Goal: Information Seeking & Learning: Understand process/instructions

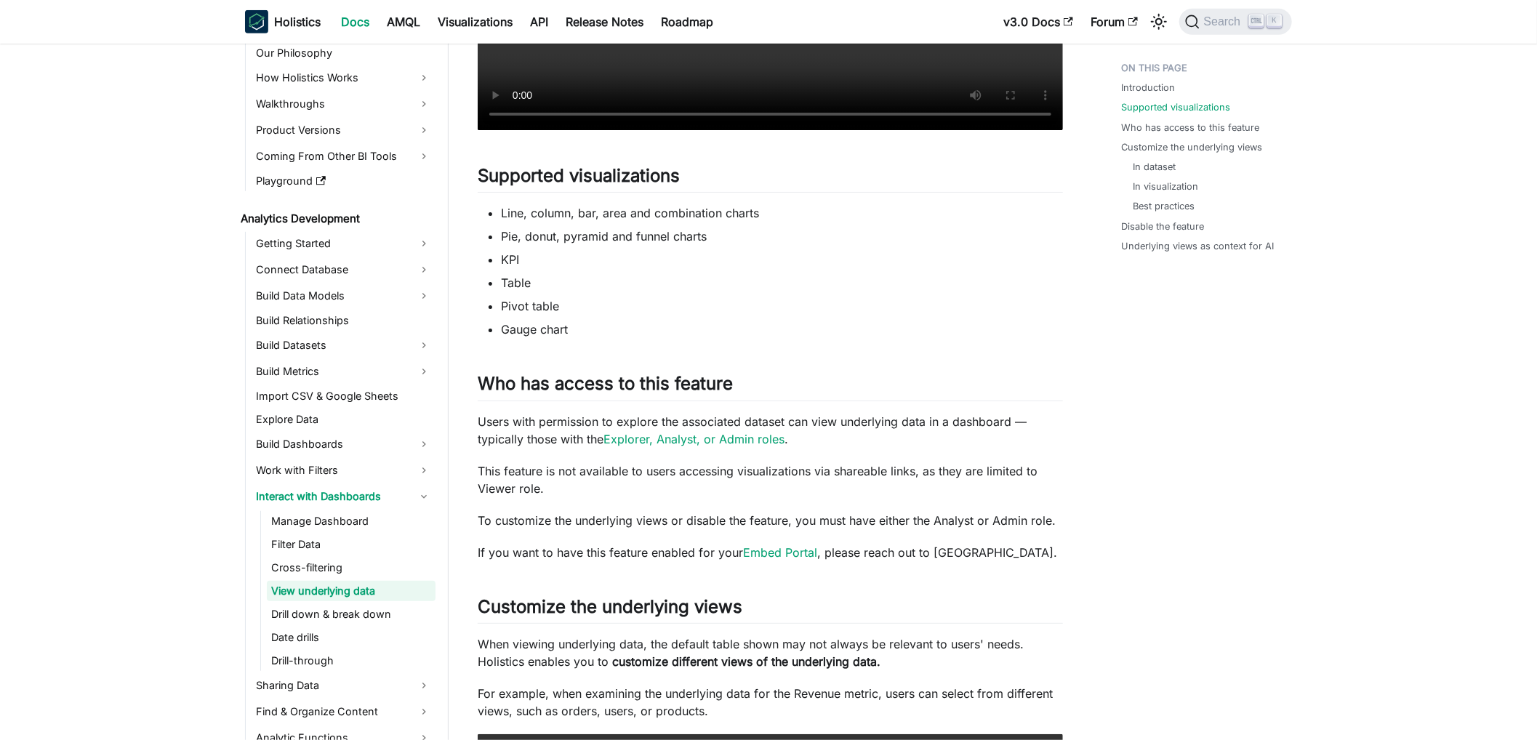
scroll to position [582, 0]
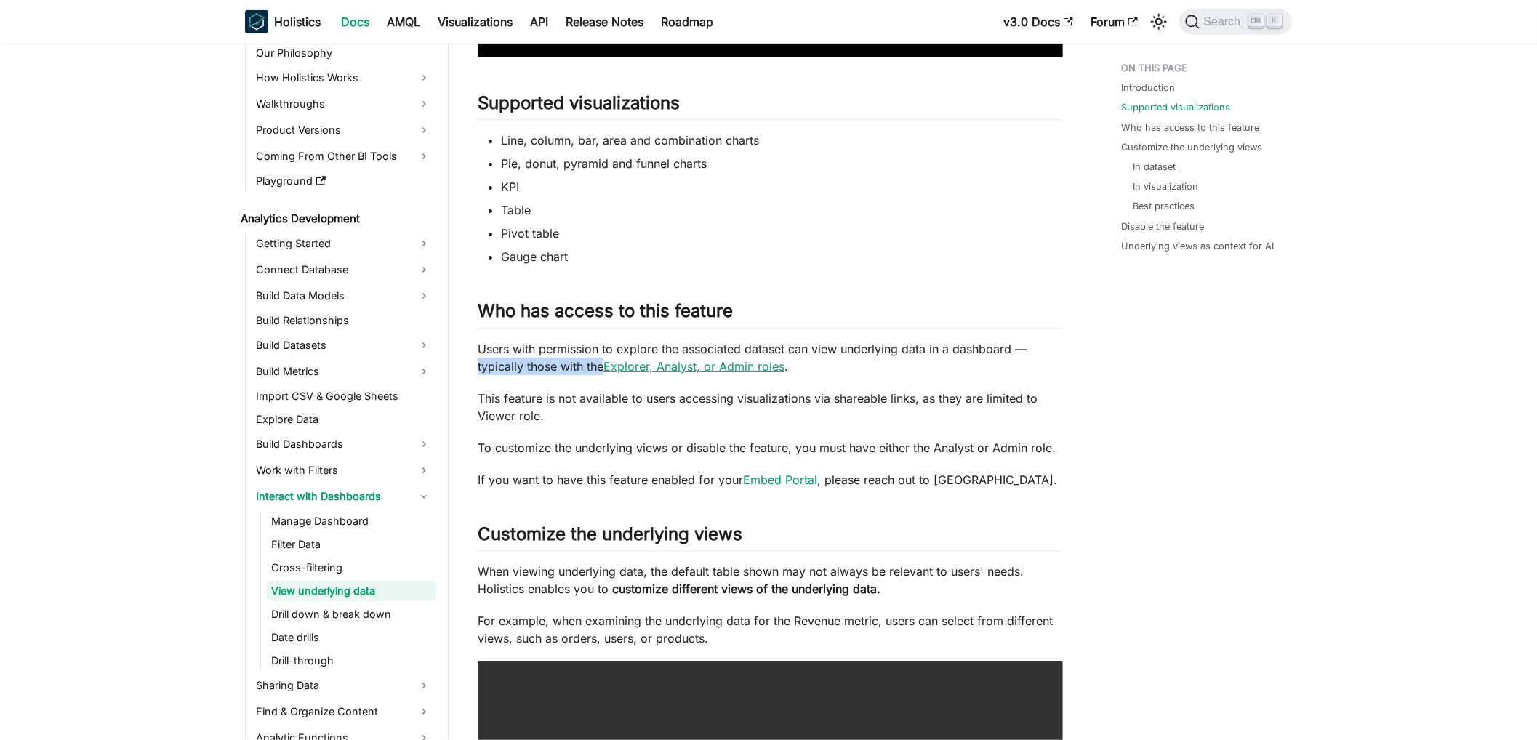
drag, startPoint x: 477, startPoint y: 366, endPoint x: 619, endPoint y: 366, distance: 141.8
click at [604, 361] on p "Users with permission to explore the associated dataset can view underlying dat…" at bounding box center [770, 357] width 585 height 35
click at [891, 406] on p "This feature is not available to users accessing visualizations via shareable l…" at bounding box center [770, 407] width 585 height 35
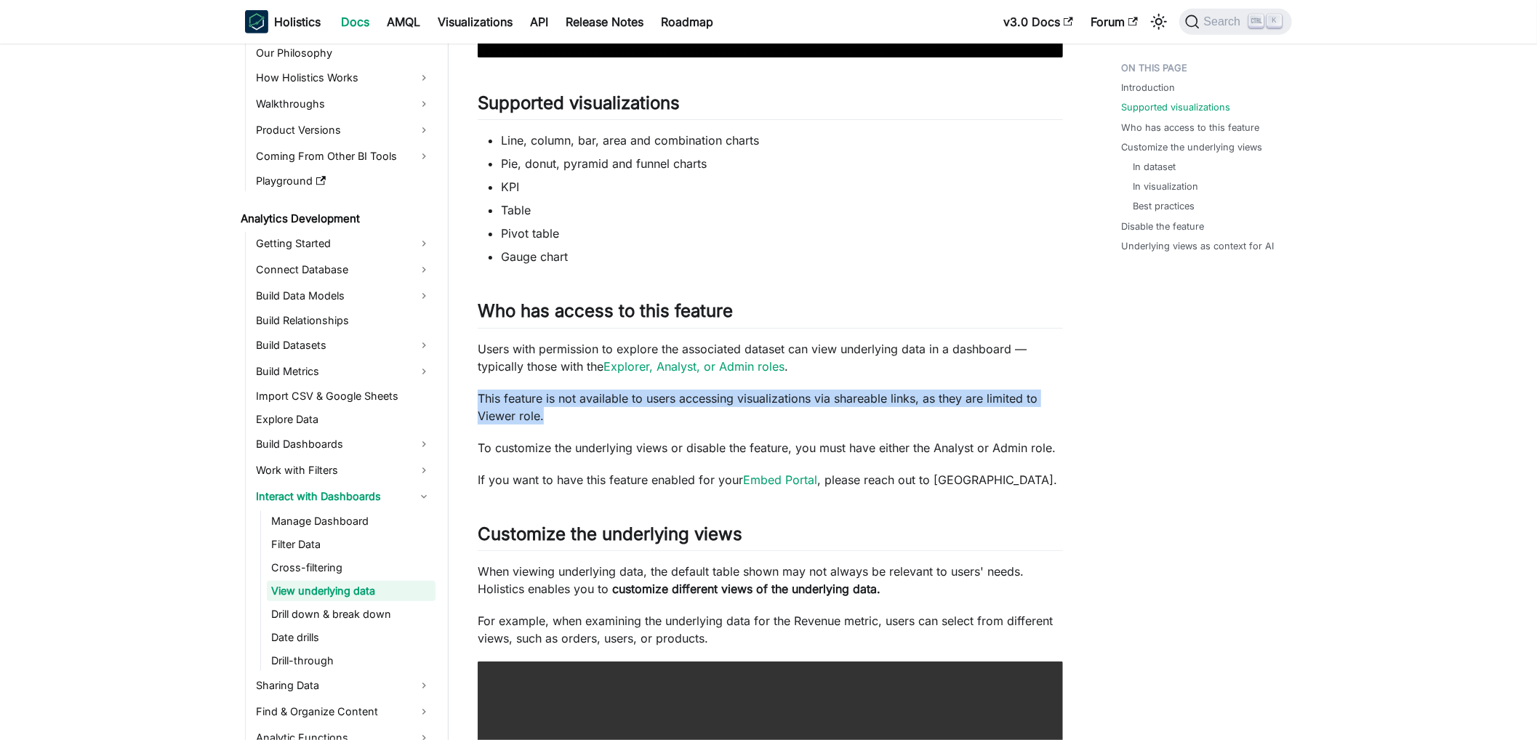
drag, startPoint x: 479, startPoint y: 396, endPoint x: 545, endPoint y: 414, distance: 68.4
click at [545, 414] on p "This feature is not available to users accessing visualizations via shareable l…" at bounding box center [770, 407] width 585 height 35
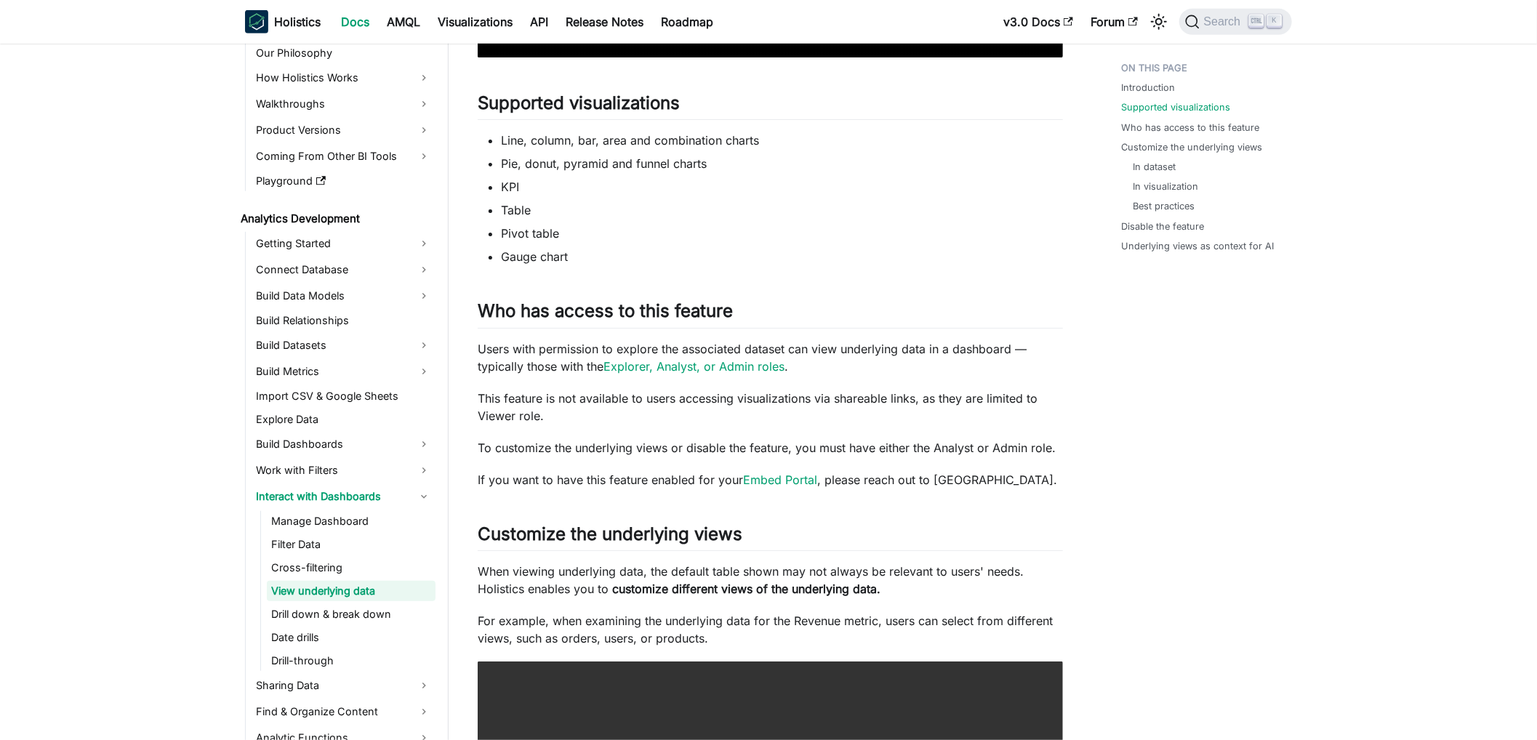
click at [521, 446] on p "To customize the underlying views or disable the feature, you must have either …" at bounding box center [770, 447] width 585 height 17
drag, startPoint x: 481, startPoint y: 446, endPoint x: 734, endPoint y: 440, distance: 253.8
click at [728, 440] on p "To customize the underlying views or disable the feature, you must have either …" at bounding box center [770, 447] width 585 height 17
click at [734, 440] on p "To customize the underlying views or disable the feature, you must have either …" at bounding box center [770, 447] width 585 height 17
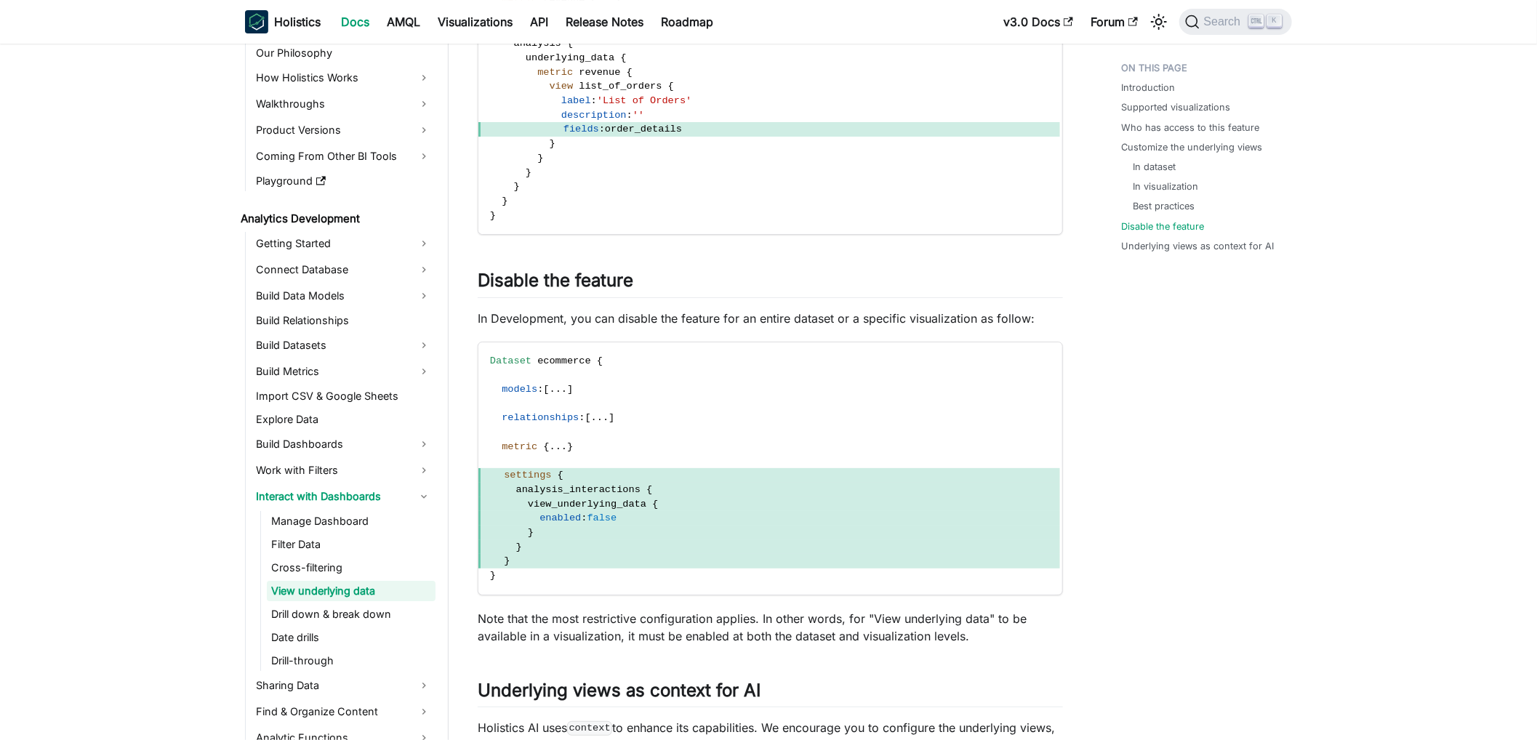
scroll to position [3955, 0]
